Goal: Transaction & Acquisition: Obtain resource

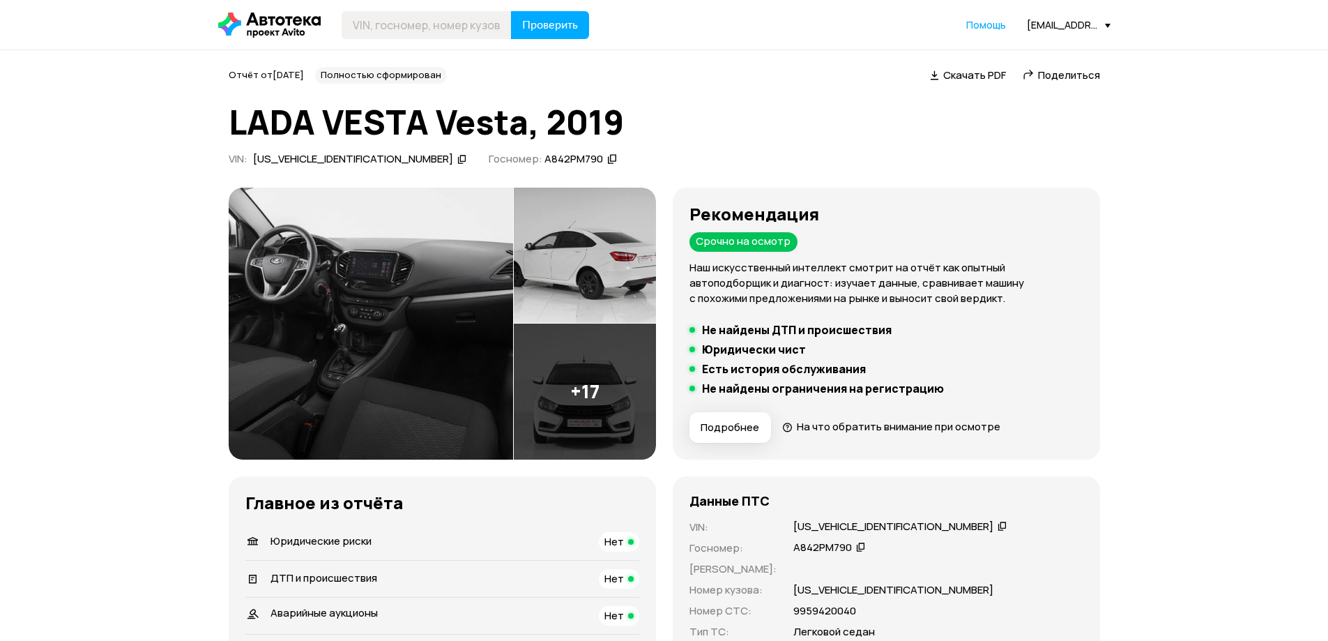
click at [900, 105] on h1 "LADA VESTA Vesta, 2019" at bounding box center [664, 122] width 871 height 38
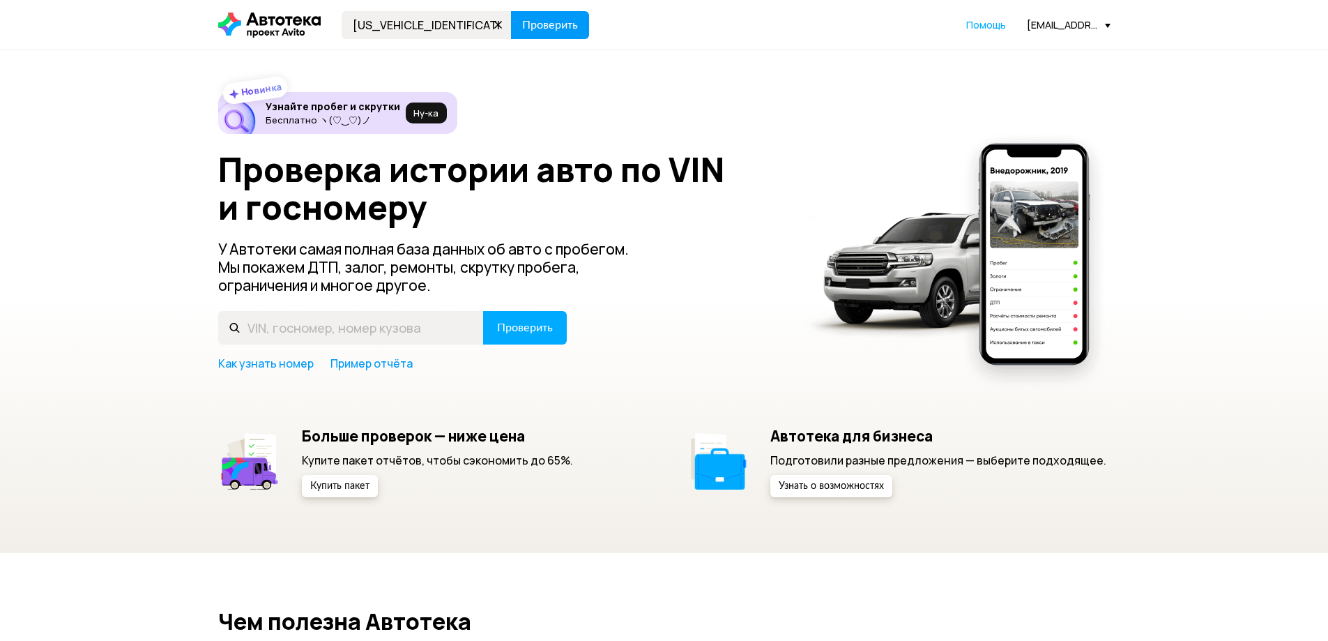
type input "XTAGFK350R0824571"
click at [541, 26] on span "Проверить" at bounding box center [550, 25] width 56 height 11
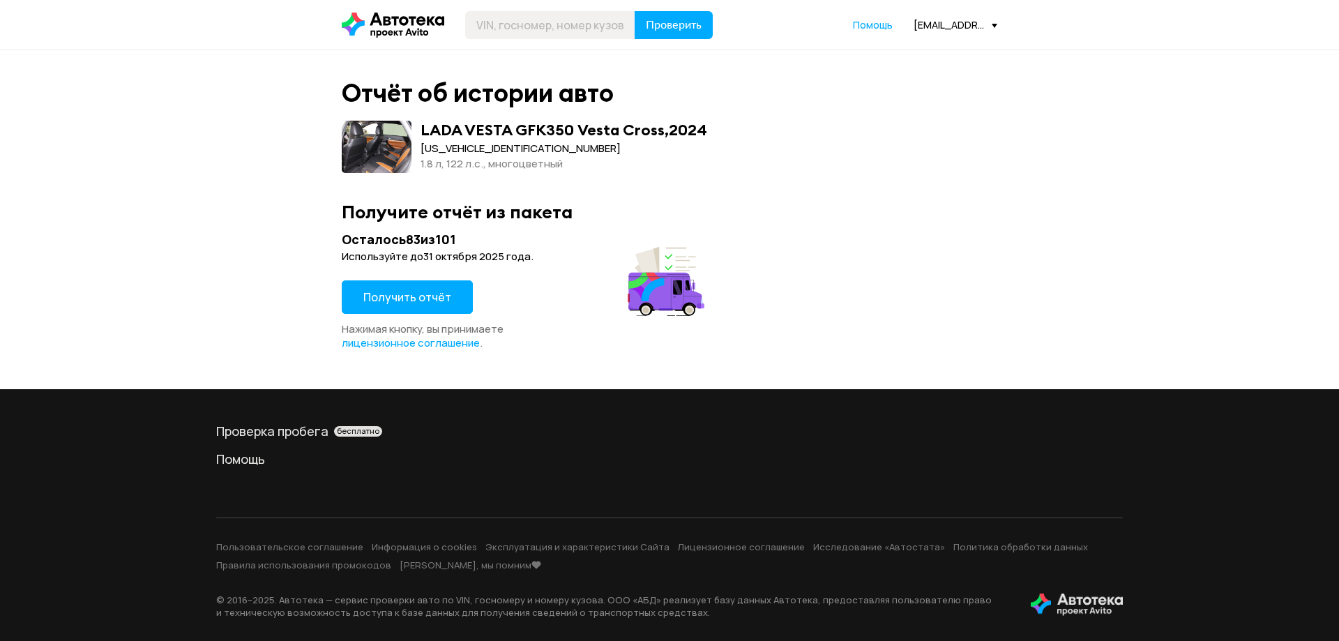
click at [415, 288] on button "Получить отчёт" at bounding box center [407, 296] width 131 height 33
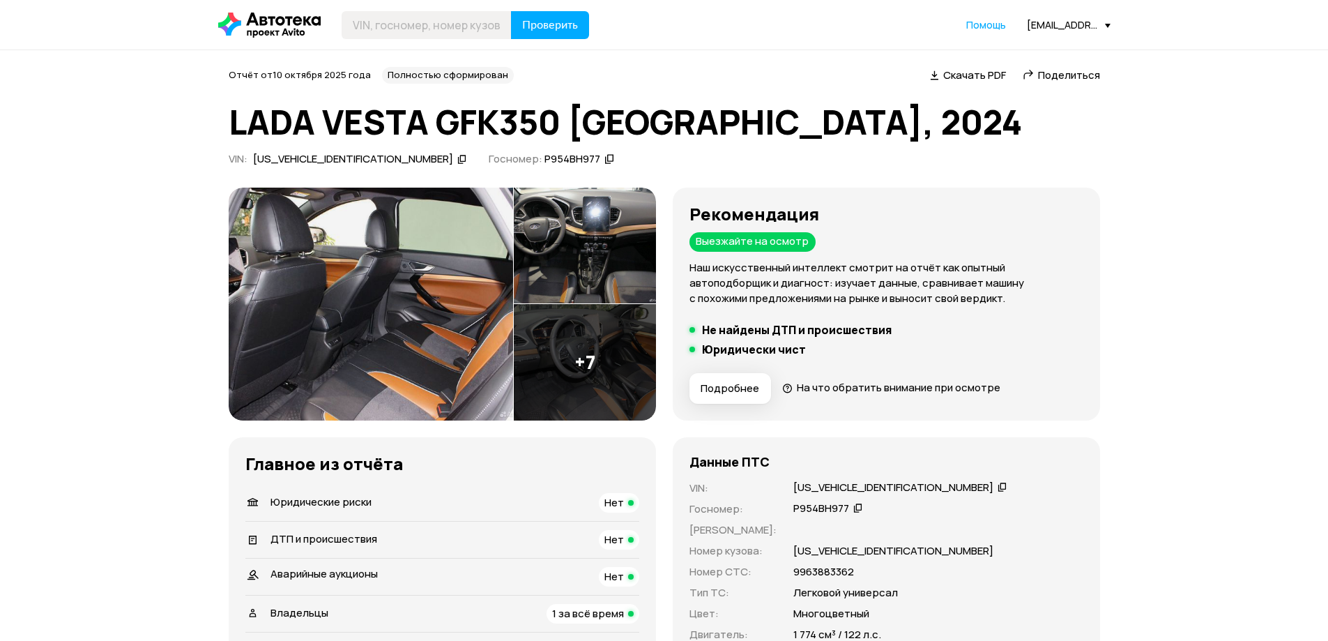
scroll to position [70, 0]
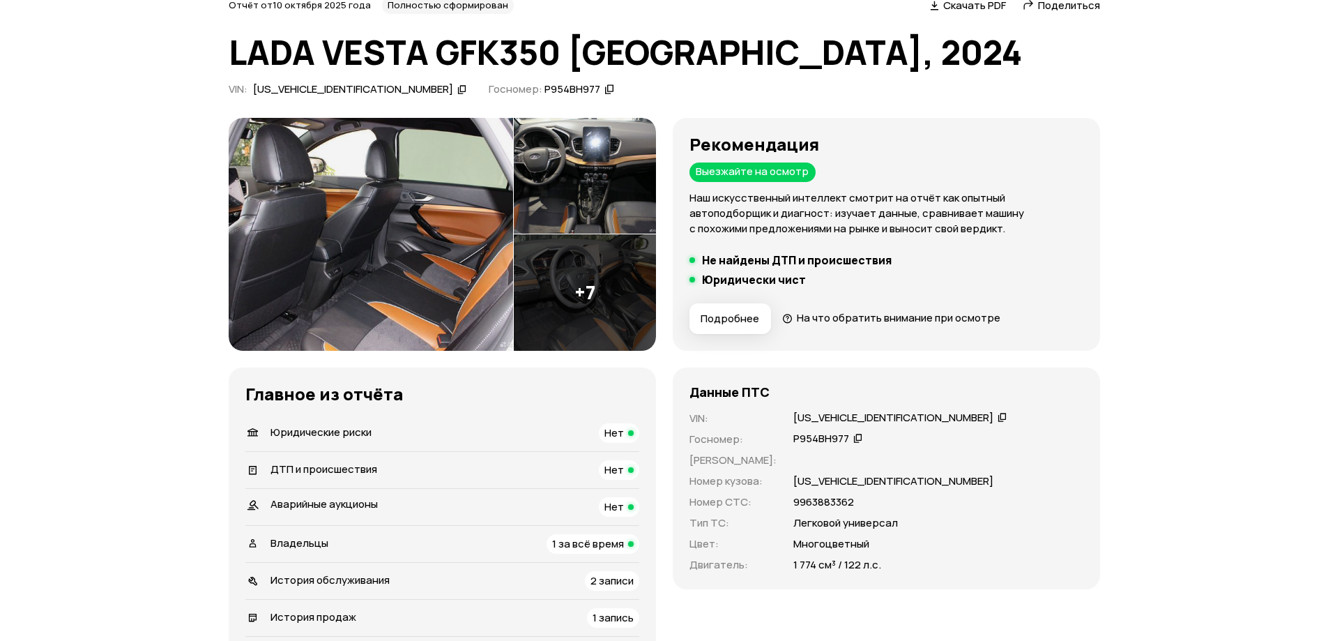
click at [1057, 10] on span "Поделиться" at bounding box center [1069, 5] width 62 height 15
click at [852, 413] on div "XTAGFK350R0824571" at bounding box center [893, 418] width 200 height 15
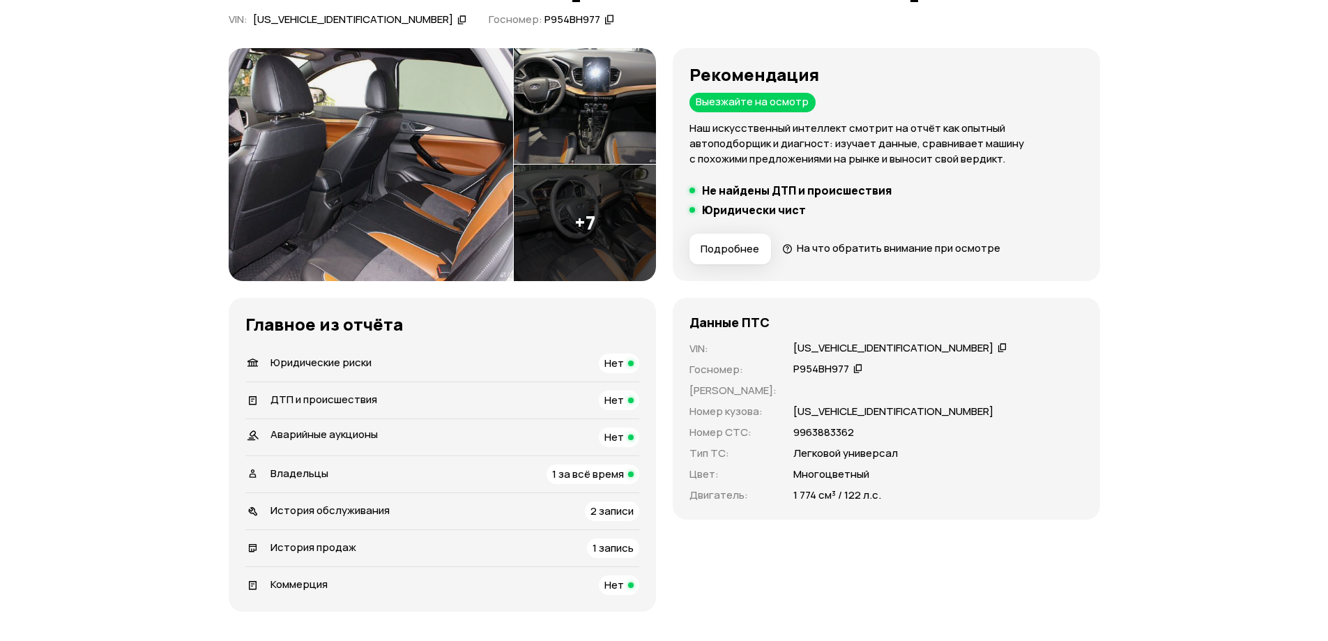
click at [612, 508] on span "2 записи" at bounding box center [611, 510] width 43 height 15
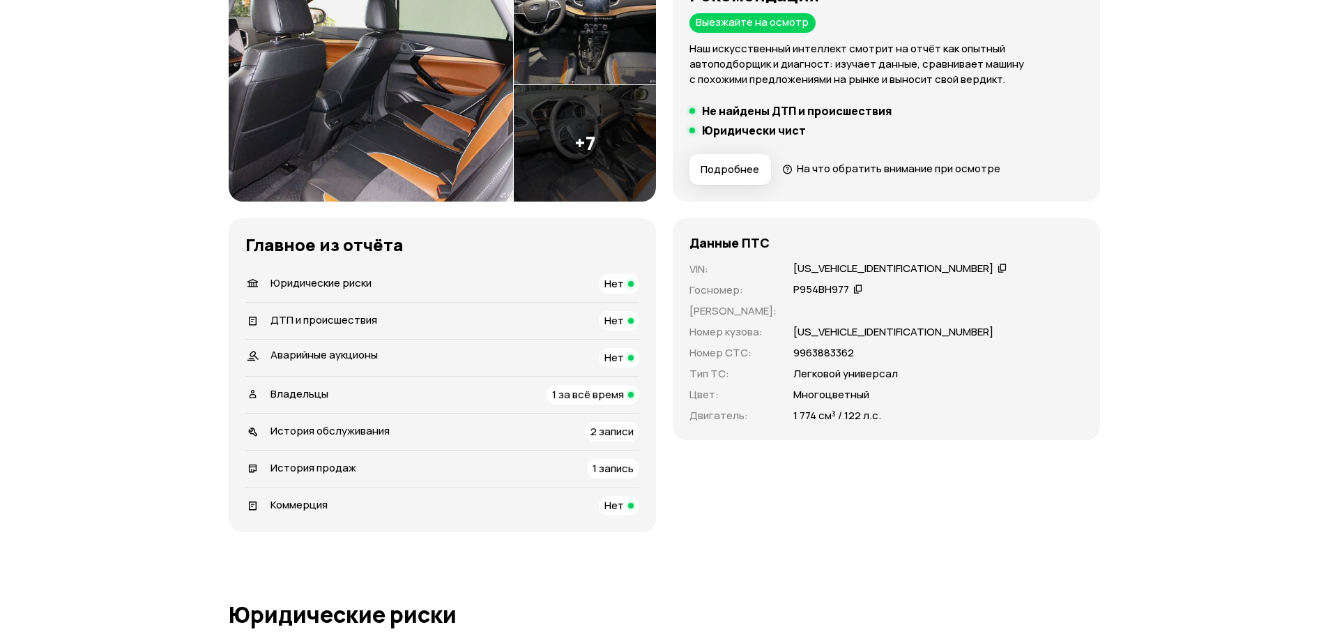
scroll to position [0, 0]
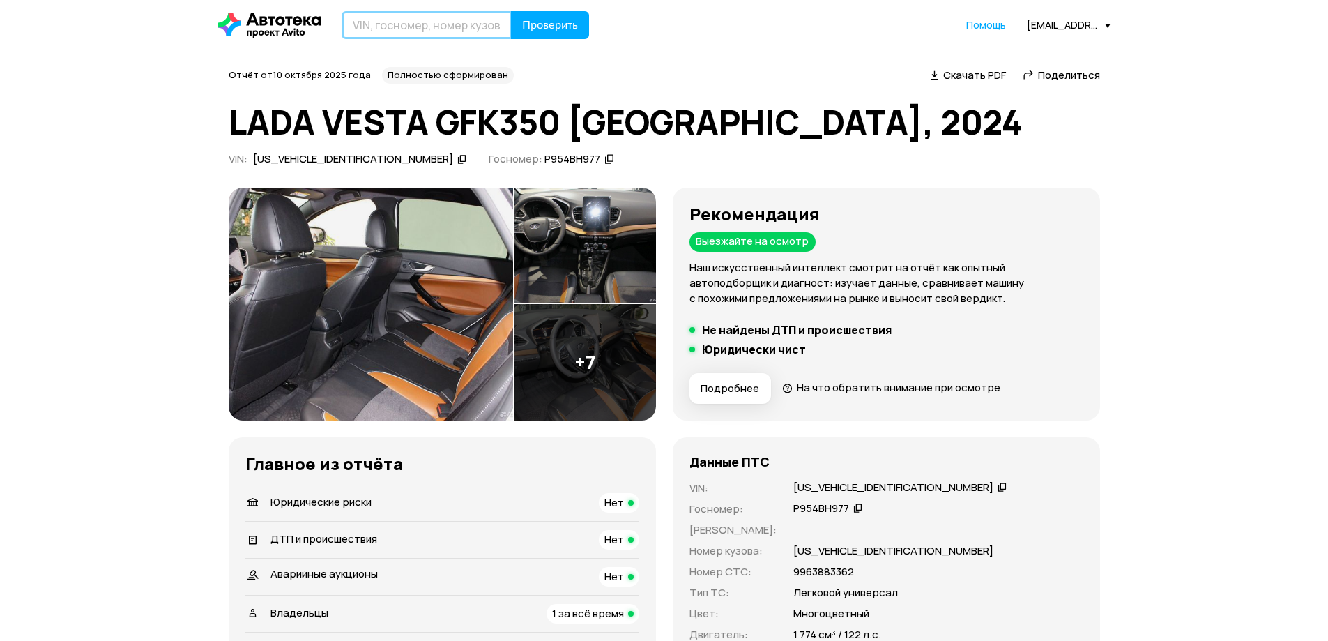
click at [403, 18] on input "text" at bounding box center [427, 25] width 170 height 28
type input "А045ХМ197"
click at [511, 11] on button "Проверить" at bounding box center [550, 25] width 78 height 28
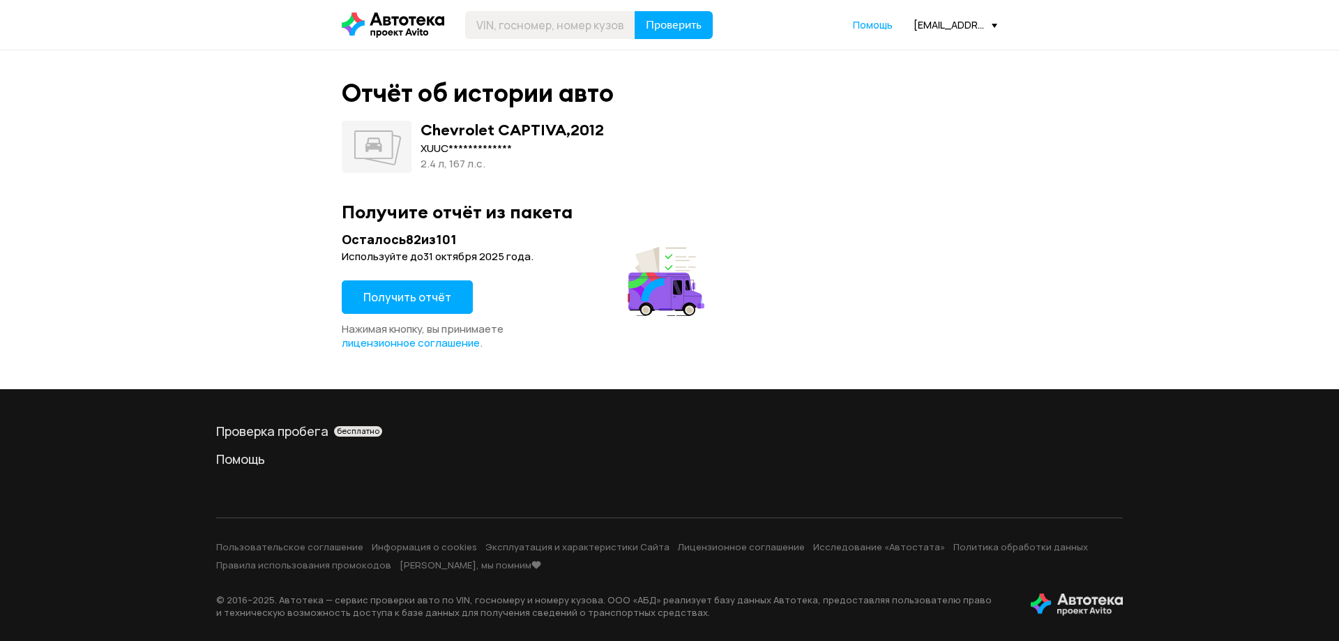
click at [432, 292] on span "Получить отчёт" at bounding box center [407, 296] width 88 height 15
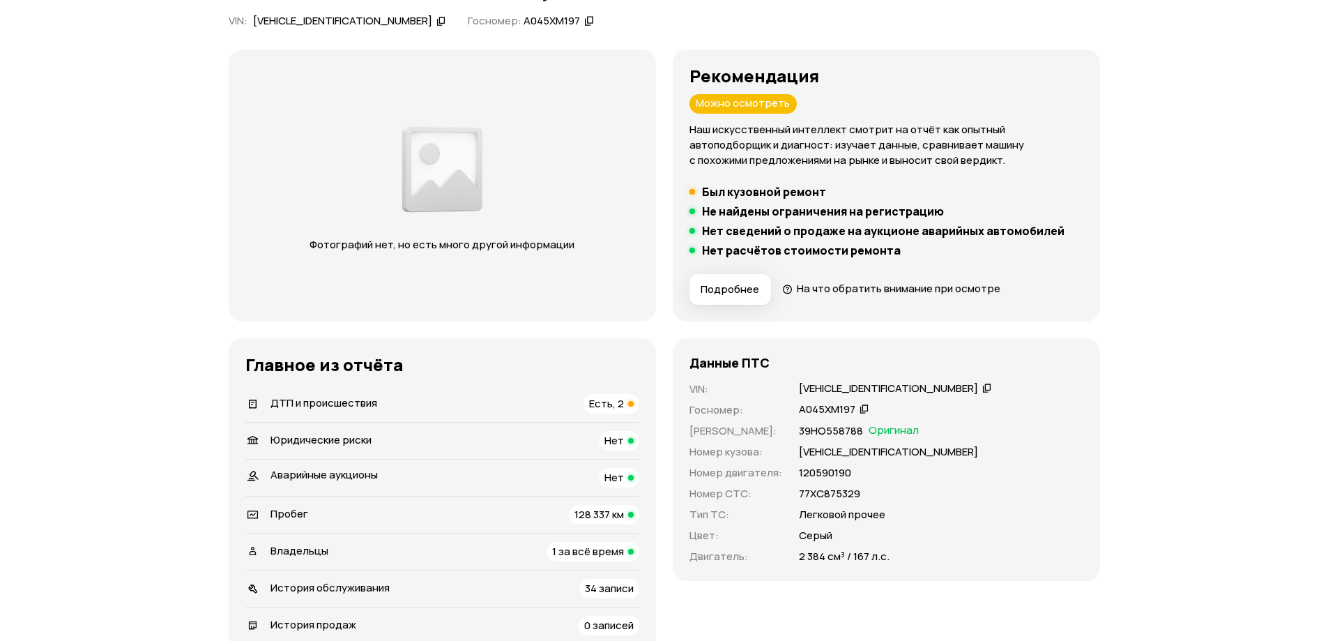
scroll to position [139, 0]
click at [828, 389] on div "XUUCG264JB0002967" at bounding box center [888, 387] width 179 height 15
click at [340, 402] on span "ДТП и происшествия" at bounding box center [323, 401] width 107 height 15
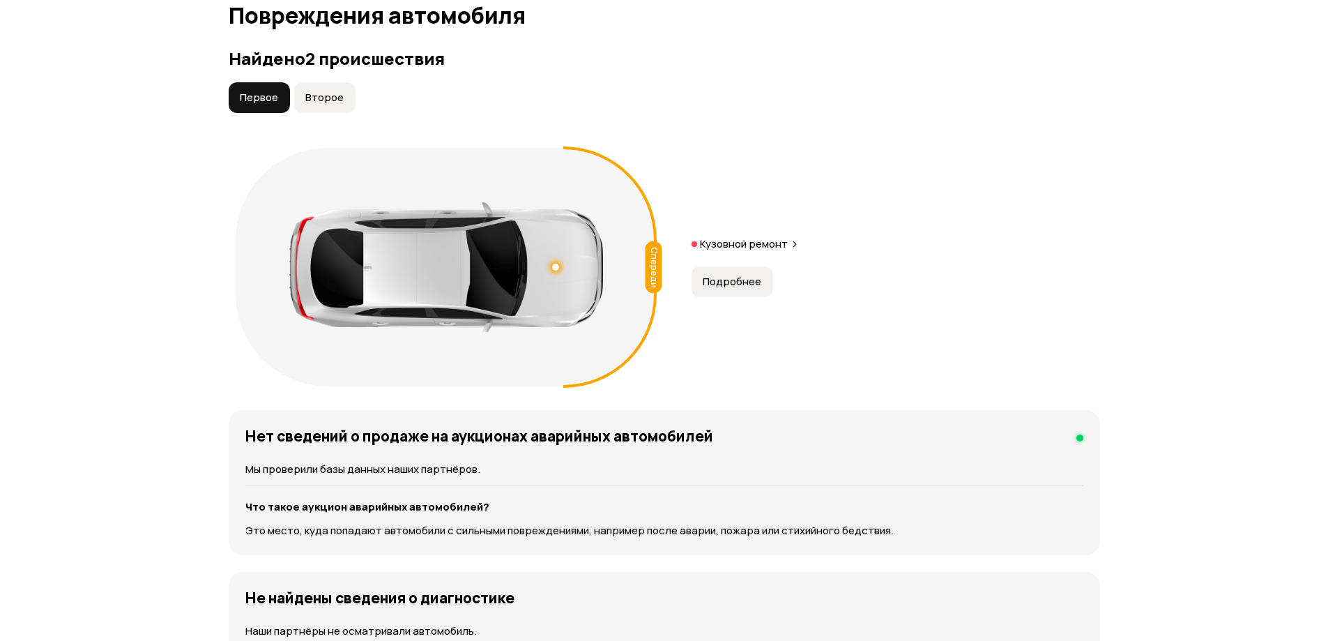
scroll to position [1444, 0]
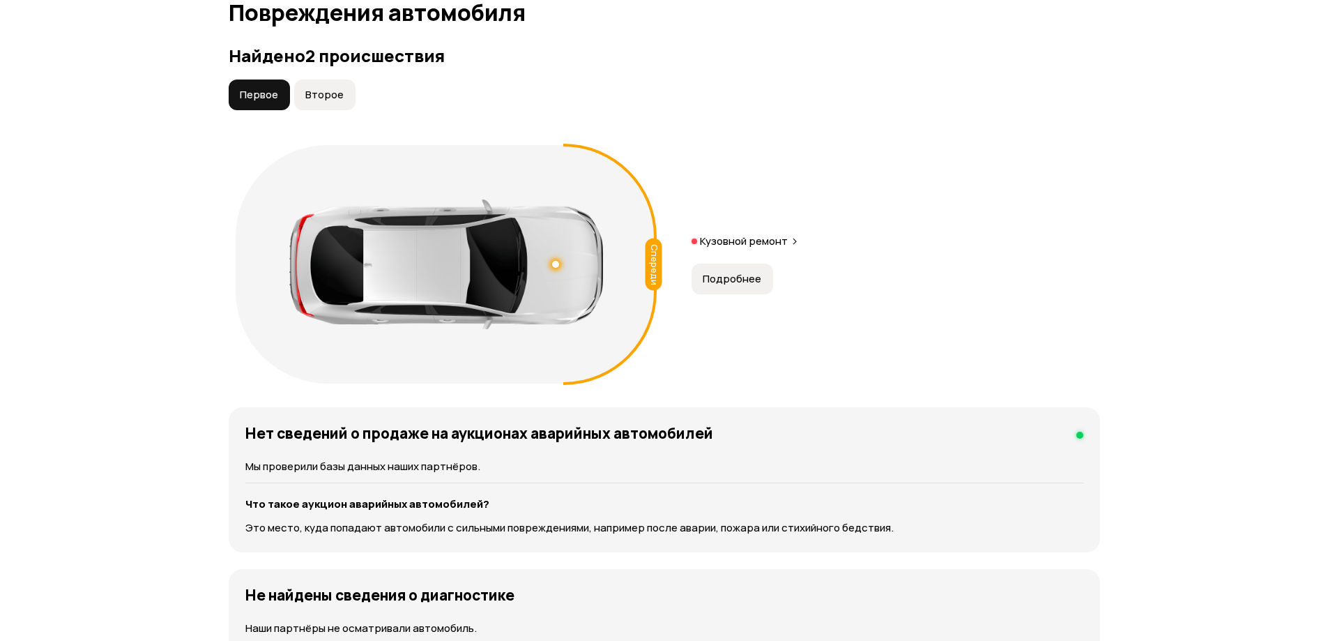
click at [768, 244] on p "Кузовной ремонт" at bounding box center [744, 241] width 88 height 14
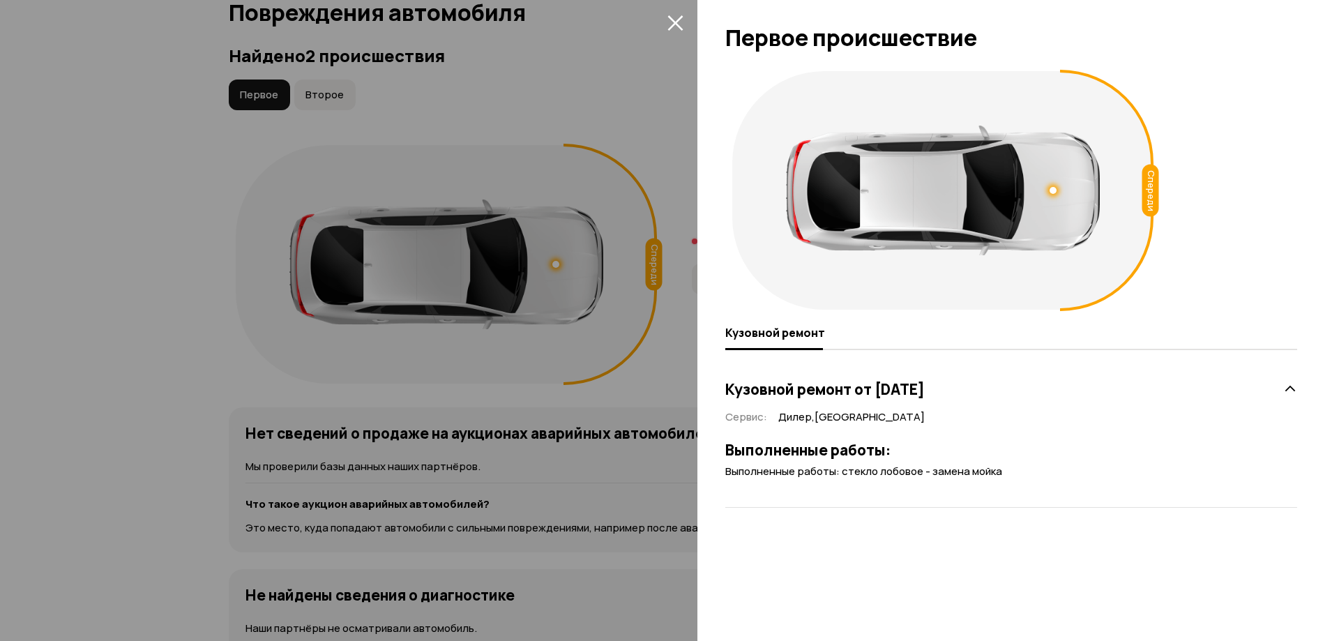
click at [673, 23] on icon "закрыть" at bounding box center [675, 23] width 16 height 16
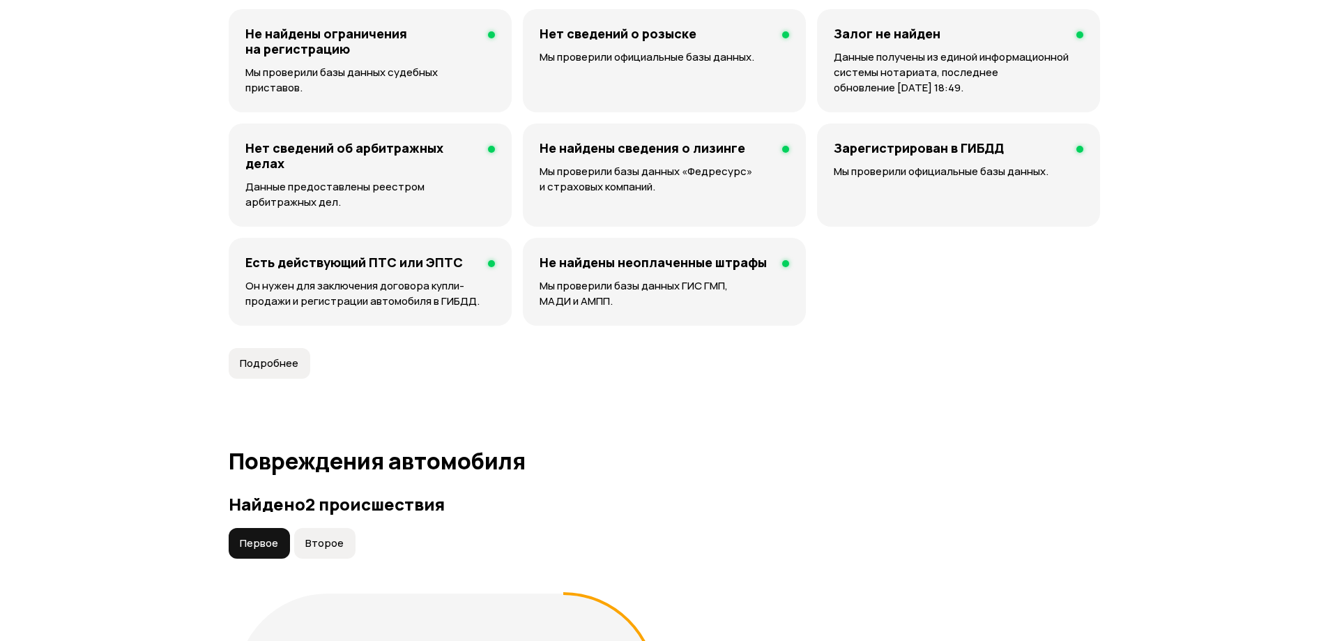
scroll to position [1235, 0]
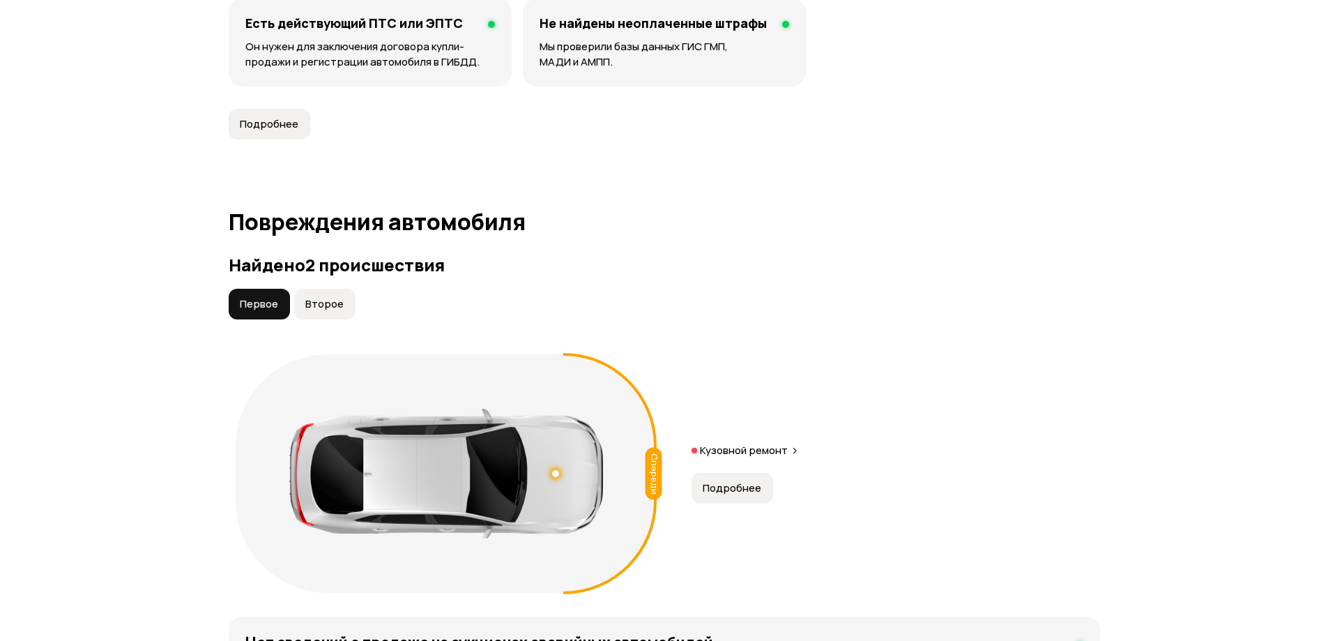
click at [333, 298] on span "Второе" at bounding box center [324, 304] width 38 height 14
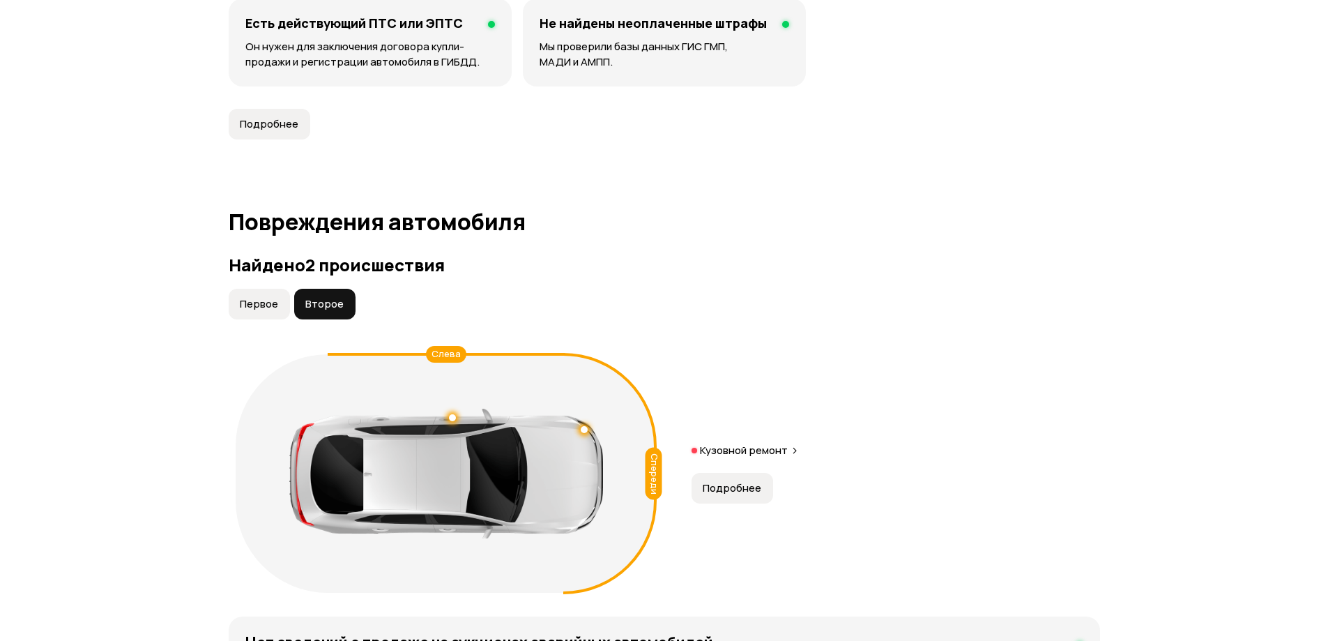
click at [241, 306] on span "Первое" at bounding box center [259, 304] width 38 height 14
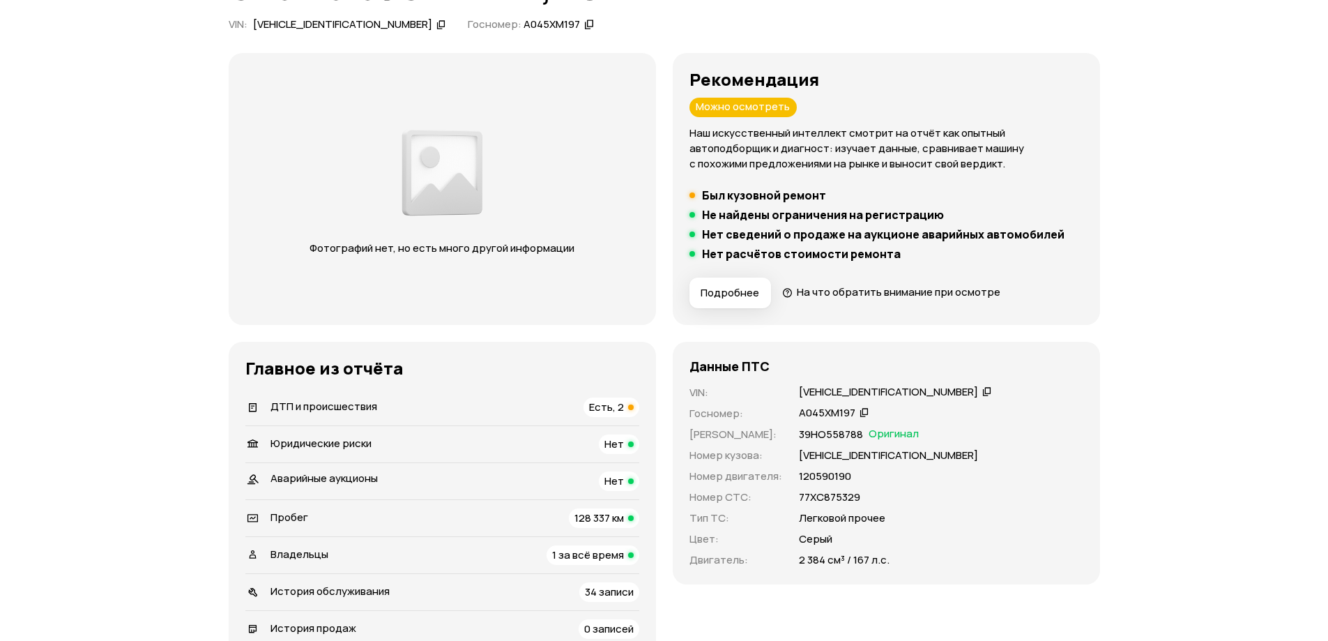
scroll to position [0, 0]
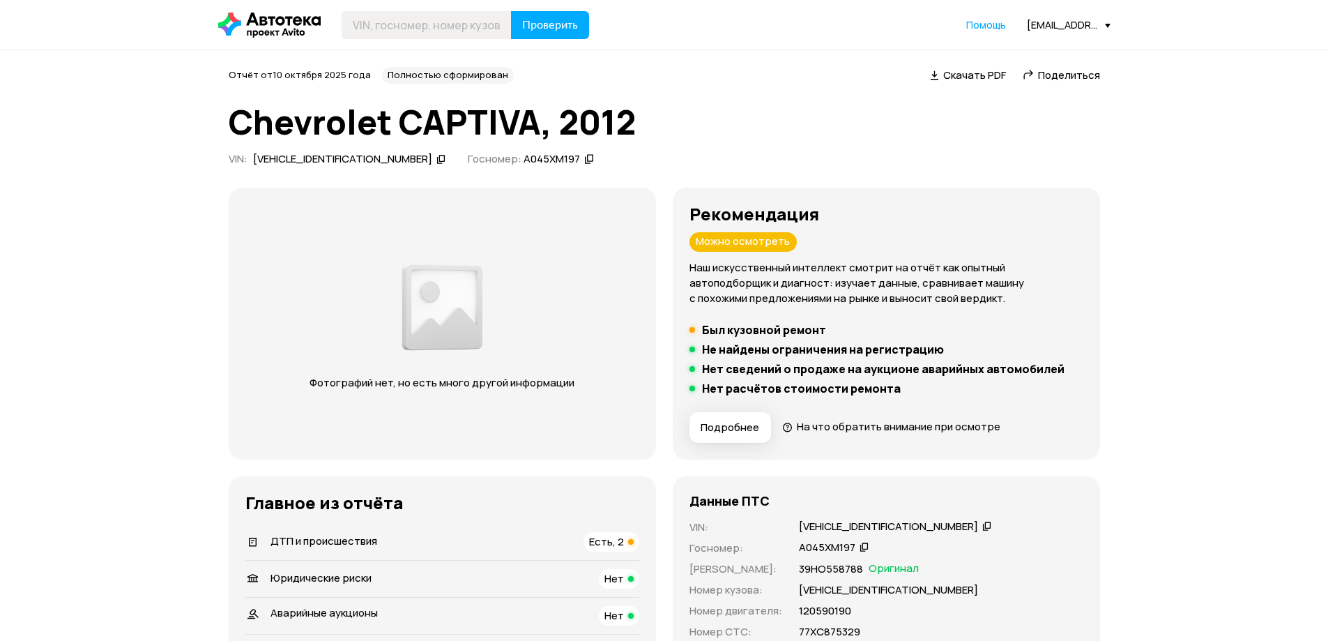
click at [1051, 85] on div "Отчёт от 10 октября 2025 года Полностью сформирован   Скачать PDF   Поделиться …" at bounding box center [664, 119] width 871 height 104
click at [1051, 72] on span "Поделиться" at bounding box center [1069, 75] width 62 height 15
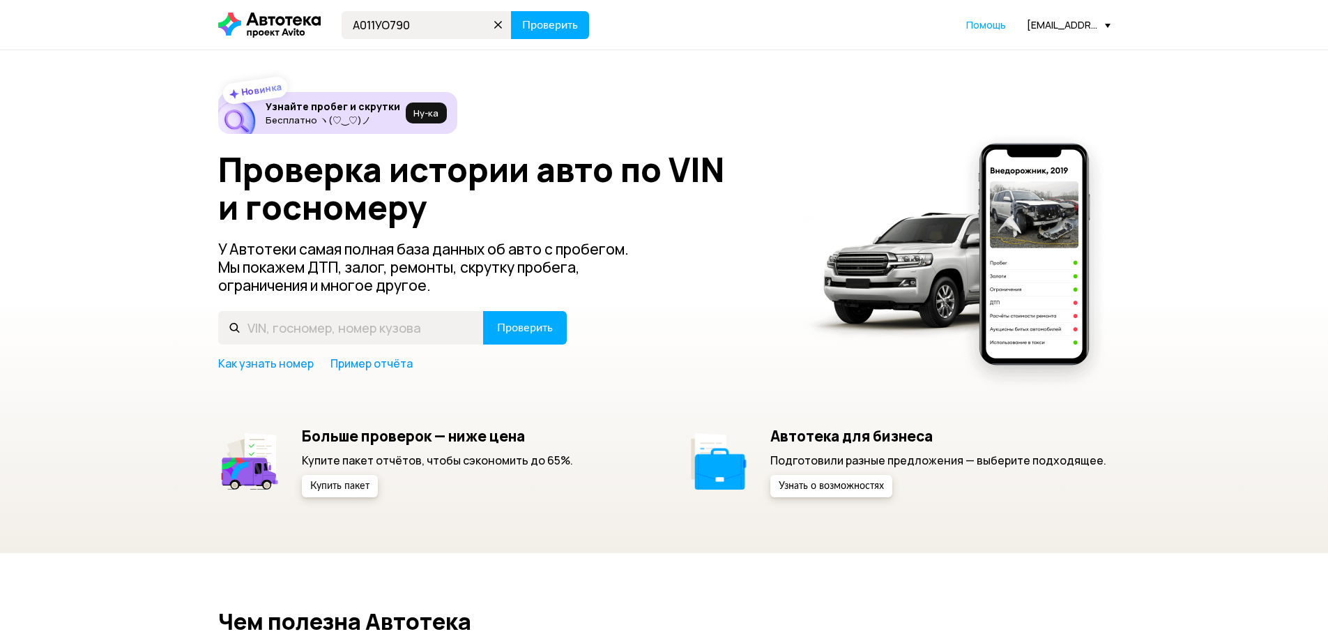
type input "А011УО790"
click at [511, 11] on button "Проверить" at bounding box center [550, 25] width 78 height 28
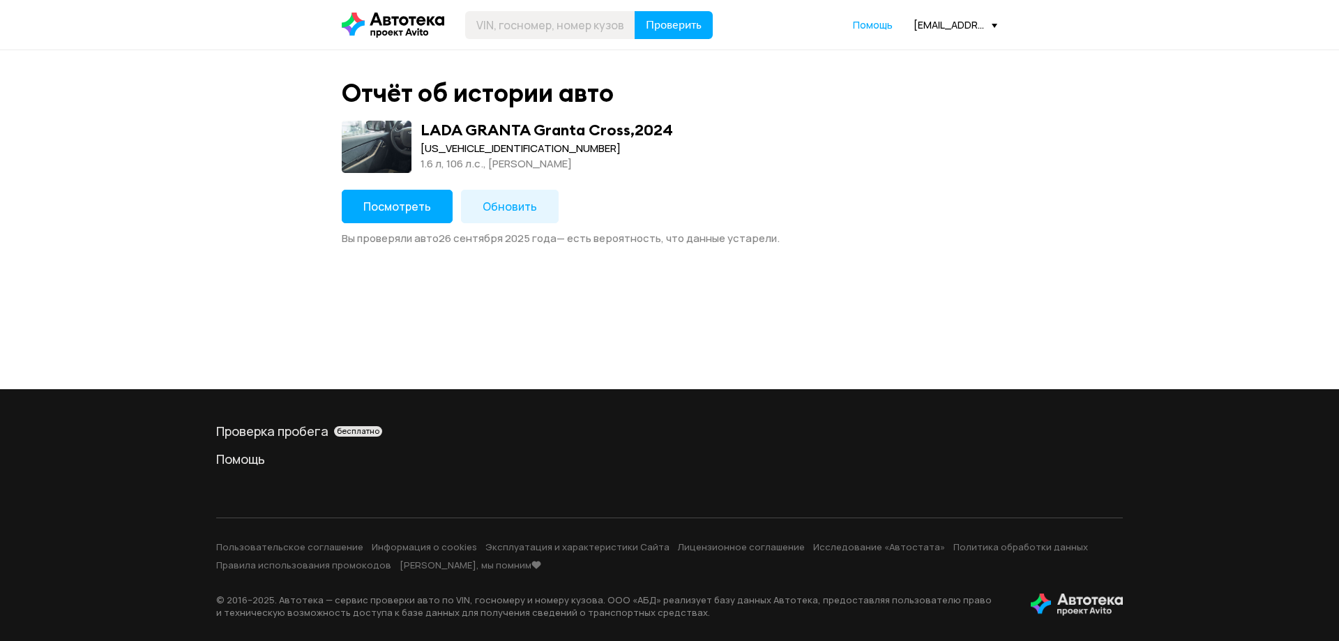
click at [504, 219] on button "Обновить" at bounding box center [510, 206] width 98 height 33
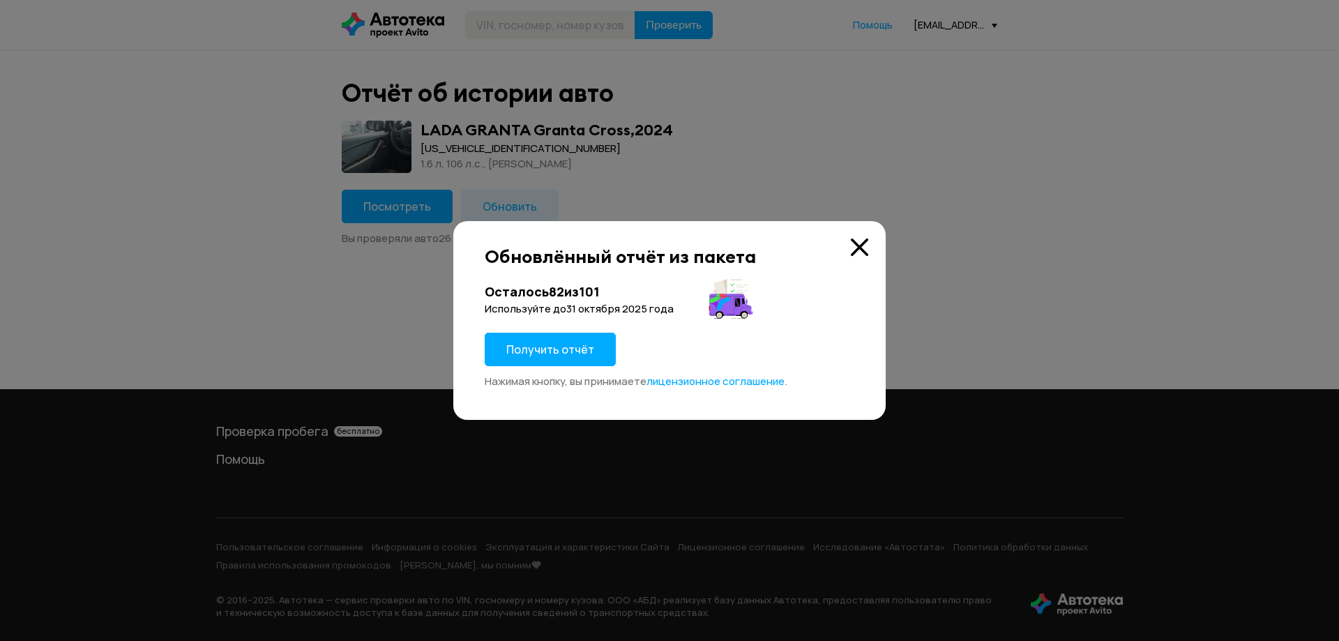
click at [574, 346] on span "Получить отчёт" at bounding box center [550, 349] width 88 height 15
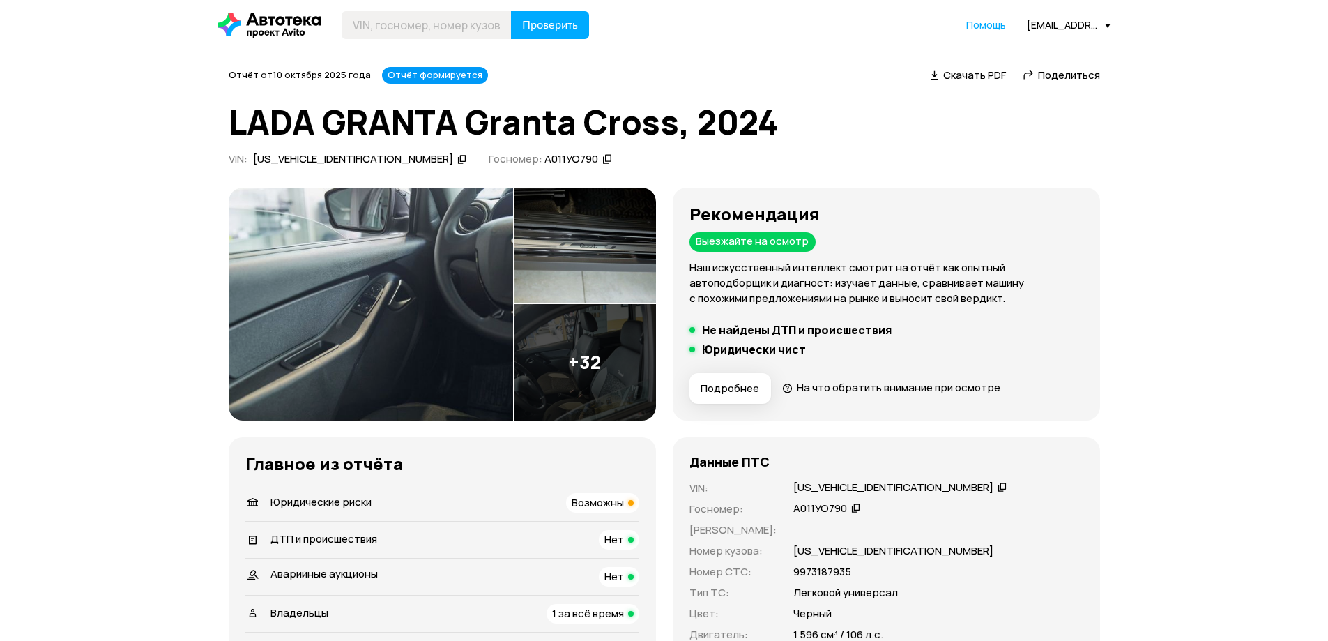
click at [957, 75] on span "Скачать PDF" at bounding box center [974, 75] width 63 height 15
click at [846, 485] on div "XTA219470S0264368" at bounding box center [893, 487] width 200 height 15
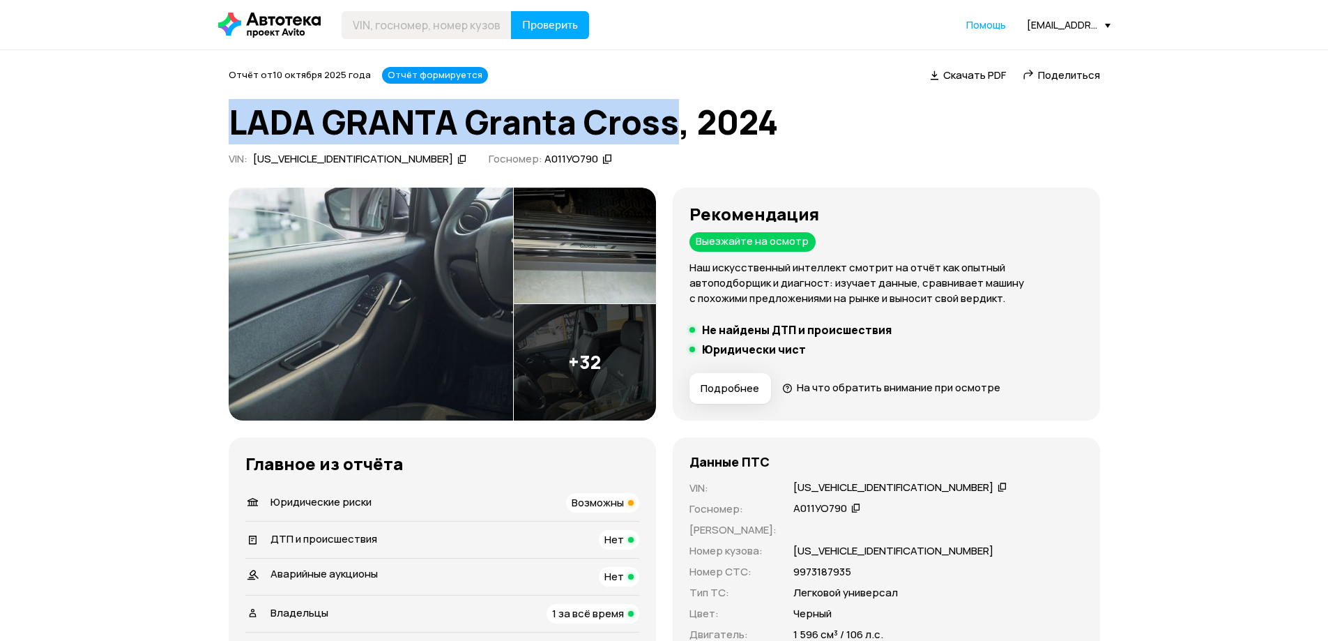
drag, startPoint x: 236, startPoint y: 126, endPoint x: 674, endPoint y: 130, distance: 438.5
click at [674, 130] on h1 "LADA GRANTA Granta Cross, 2024" at bounding box center [664, 122] width 871 height 38
copy h1 "LADA GRANTA Granta Cross"
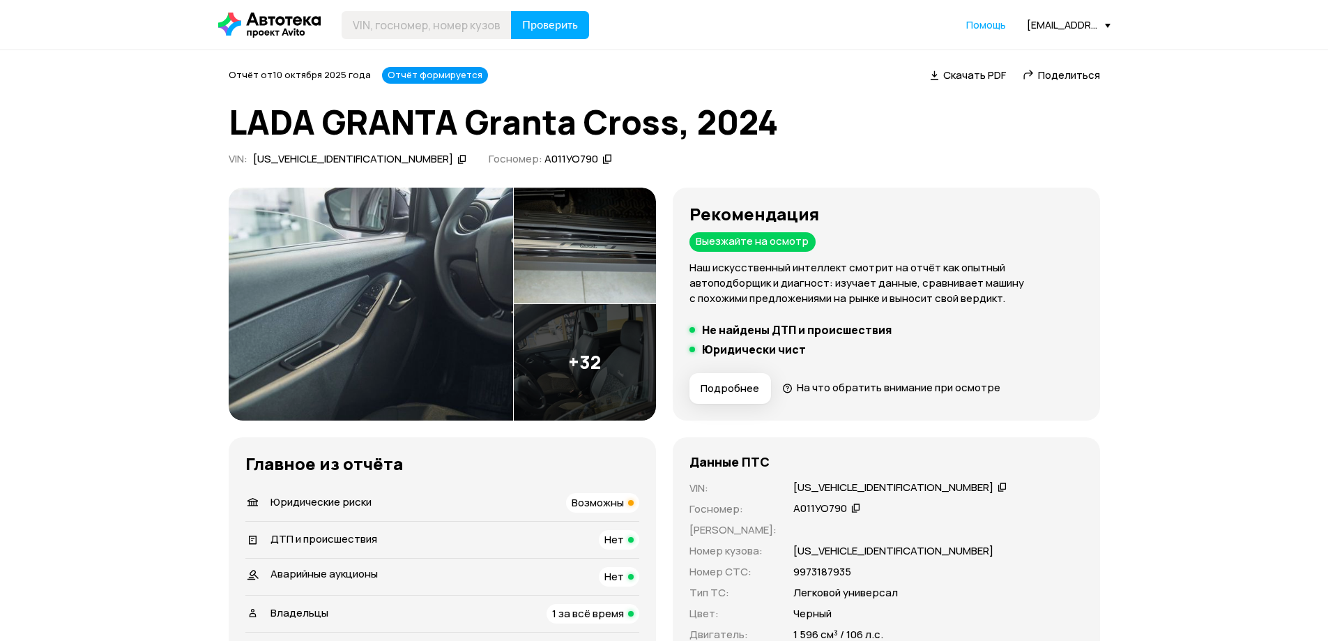
click at [828, 494] on div "XTA219470S0264368" at bounding box center [893, 487] width 200 height 15
click at [811, 510] on div "А011УО790" at bounding box center [820, 508] width 54 height 15
click at [872, 482] on div "XTA219470S0264368" at bounding box center [893, 487] width 200 height 15
click at [1105, 17] on div "Проверить Помощь strigunov@bnmotors.ru" at bounding box center [664, 25] width 906 height 28
click at [1109, 31] on div "[EMAIL_ADDRESS][DOMAIN_NAME]" at bounding box center [1069, 24] width 84 height 13
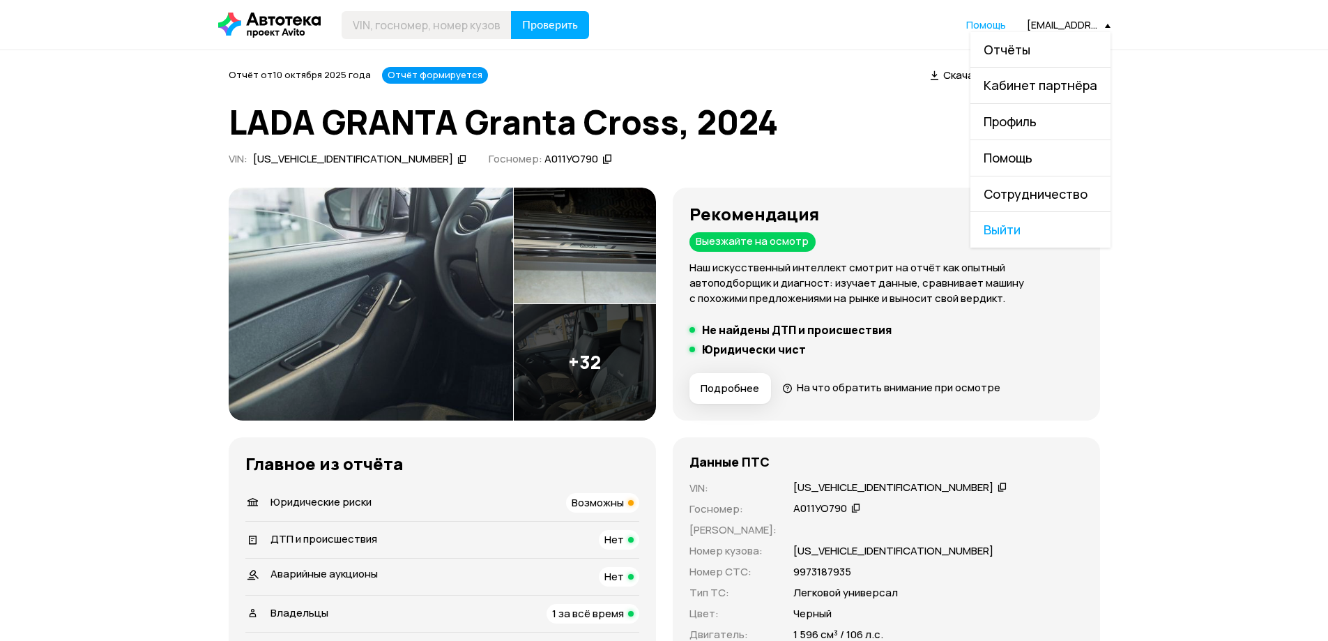
click at [1044, 227] on span "Выйти" at bounding box center [1040, 230] width 140 height 36
